Goal: Information Seeking & Learning: Learn about a topic

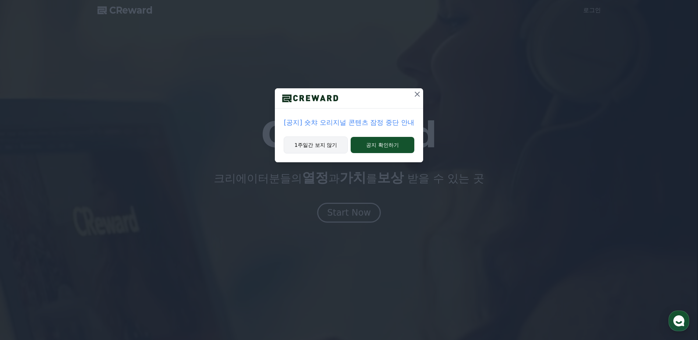
click at [318, 145] on button "1주일간 보지 않기" at bounding box center [316, 144] width 64 height 17
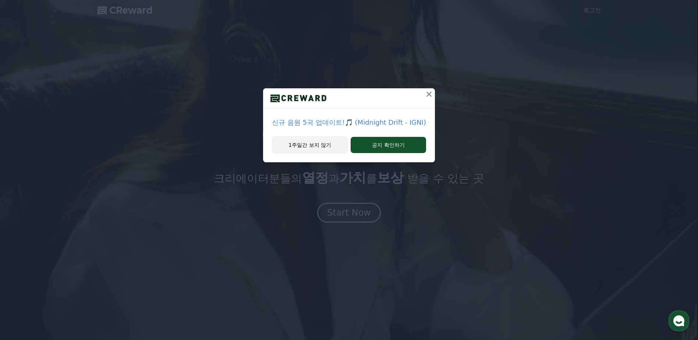
click at [324, 144] on button "1주일간 보지 않기" at bounding box center [310, 144] width 76 height 17
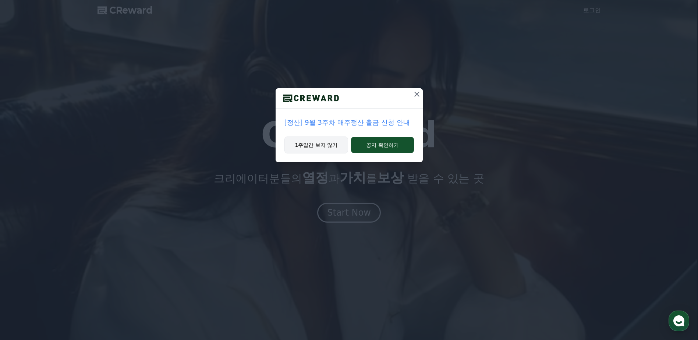
click at [318, 147] on button "1주일간 보지 않기" at bounding box center [316, 144] width 64 height 17
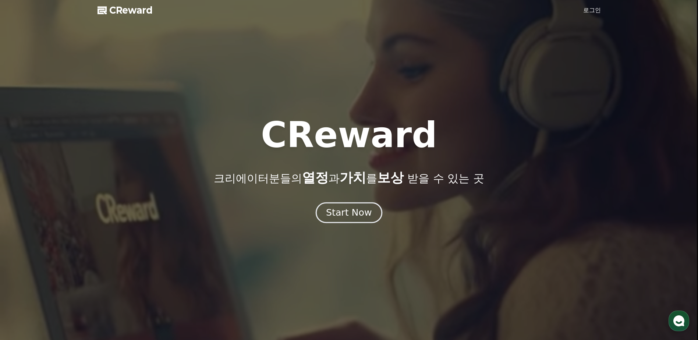
click at [341, 213] on div "Start Now" at bounding box center [349, 212] width 46 height 13
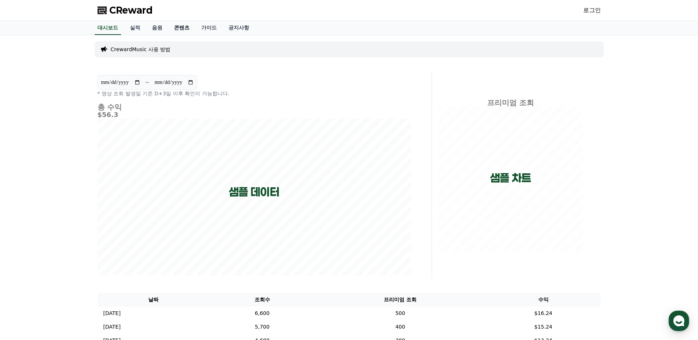
click at [177, 31] on link "콘텐츠" at bounding box center [181, 28] width 27 height 14
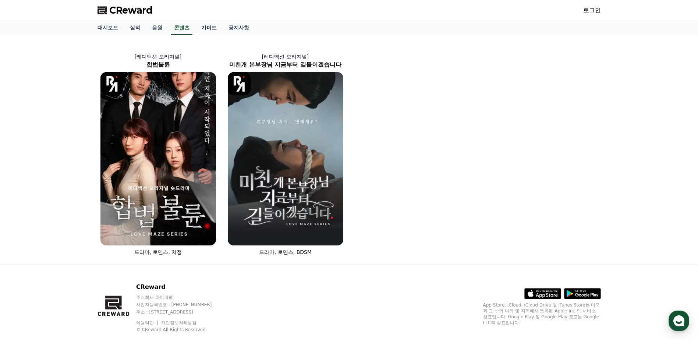
click at [210, 26] on link "가이드" at bounding box center [208, 28] width 27 height 14
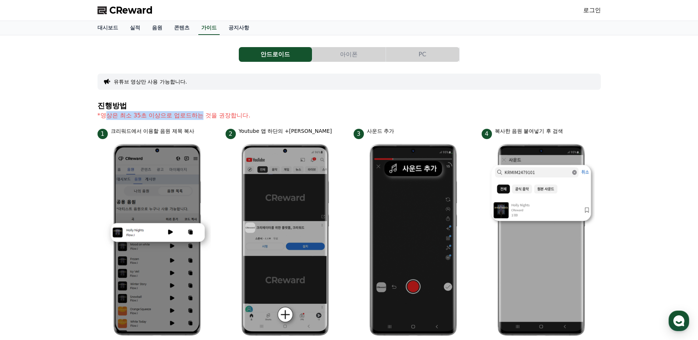
drag, startPoint x: 104, startPoint y: 117, endPoint x: 203, endPoint y: 118, distance: 98.9
click at [203, 118] on p "*영상은 최소 35초 이상으로 업로드하는 것을 권장합니다." at bounding box center [348, 115] width 503 height 9
drag, startPoint x: 203, startPoint y: 118, endPoint x: 146, endPoint y: 121, distance: 57.1
click at [146, 121] on section "진행방법 *영상은 최소 35초 이상으로 업로드하는 것을 권장합니다." at bounding box center [348, 114] width 503 height 26
click at [428, 57] on button "PC" at bounding box center [422, 54] width 73 height 15
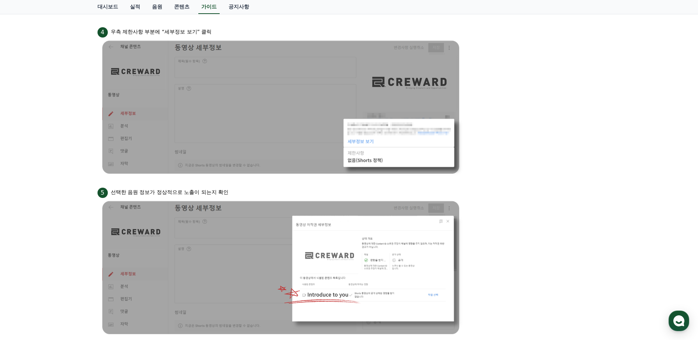
scroll to position [655, 0]
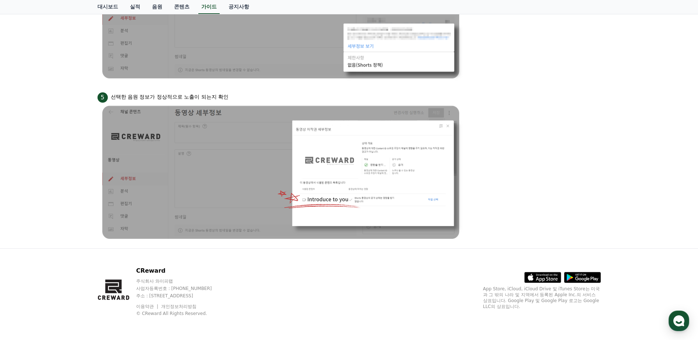
drag, startPoint x: 31, startPoint y: 205, endPoint x: 54, endPoint y: 150, distance: 59.0
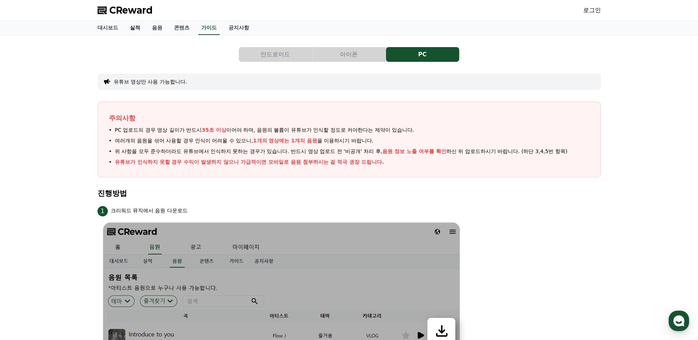
click at [139, 27] on link "실적" at bounding box center [135, 28] width 22 height 14
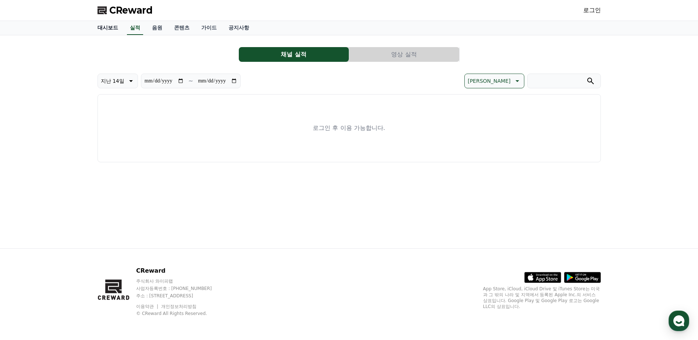
click at [96, 28] on link "대시보드" at bounding box center [108, 28] width 32 height 14
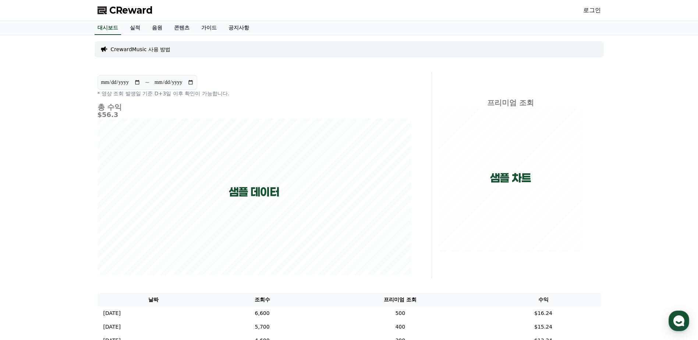
click at [247, 35] on div "**********" at bounding box center [349, 214] width 515 height 359
click at [249, 31] on link "공지사항" at bounding box center [238, 28] width 32 height 14
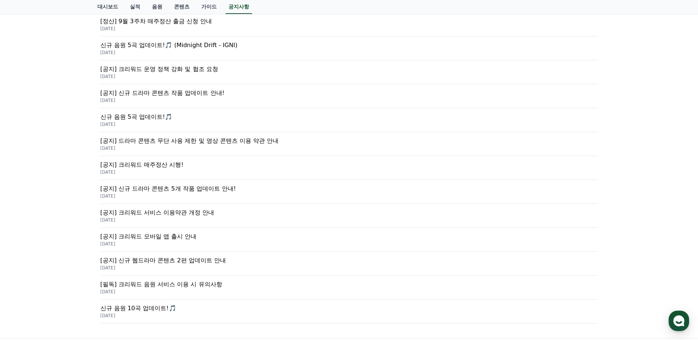
scroll to position [147, 0]
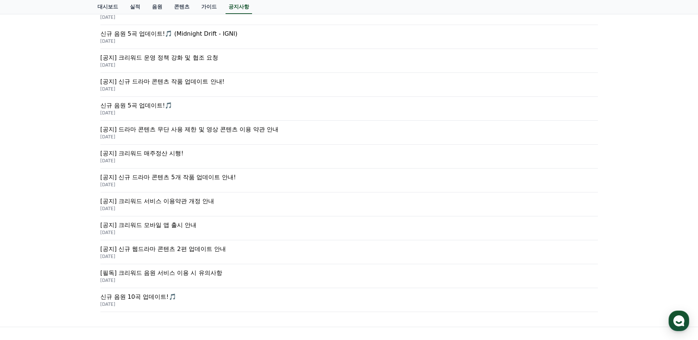
click at [203, 176] on p "[공지] 신규 드라마 콘텐츠 5개 작품 업데이트 안내!" at bounding box center [348, 177] width 497 height 9
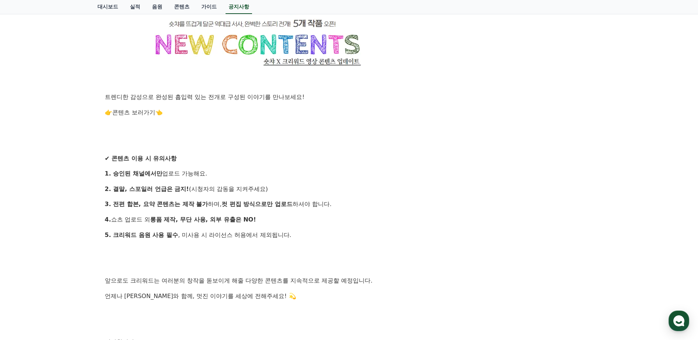
scroll to position [625, 0]
